Goal: Submit feedback/report problem

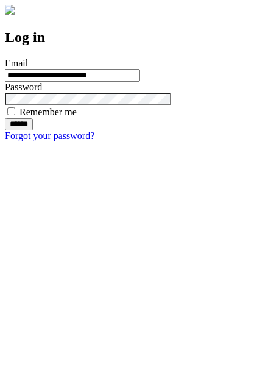
click at [33, 130] on input "******" at bounding box center [19, 124] width 28 height 12
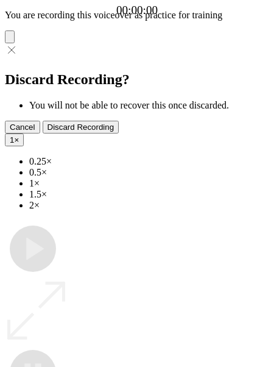
type input "**********"
